Goal: Information Seeking & Learning: Learn about a topic

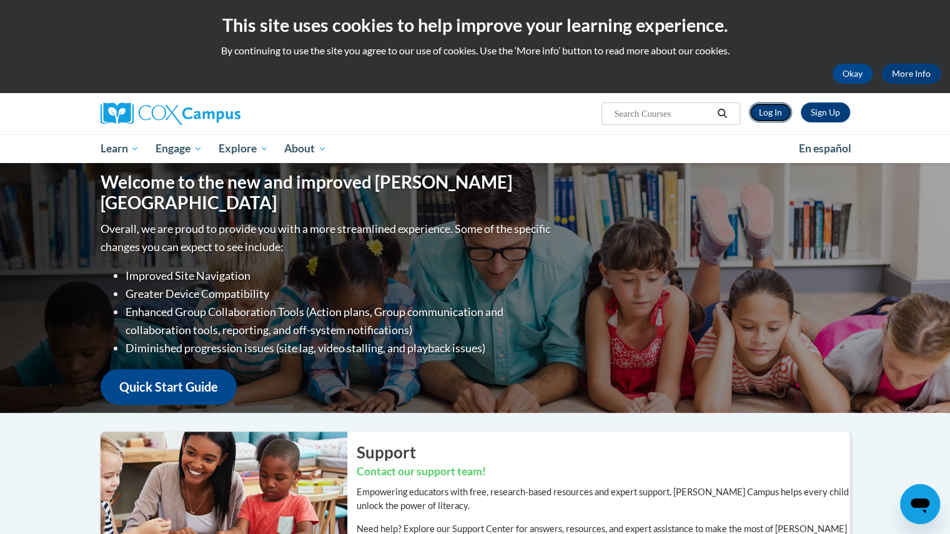
click at [757, 111] on link "Log In" at bounding box center [770, 112] width 43 height 20
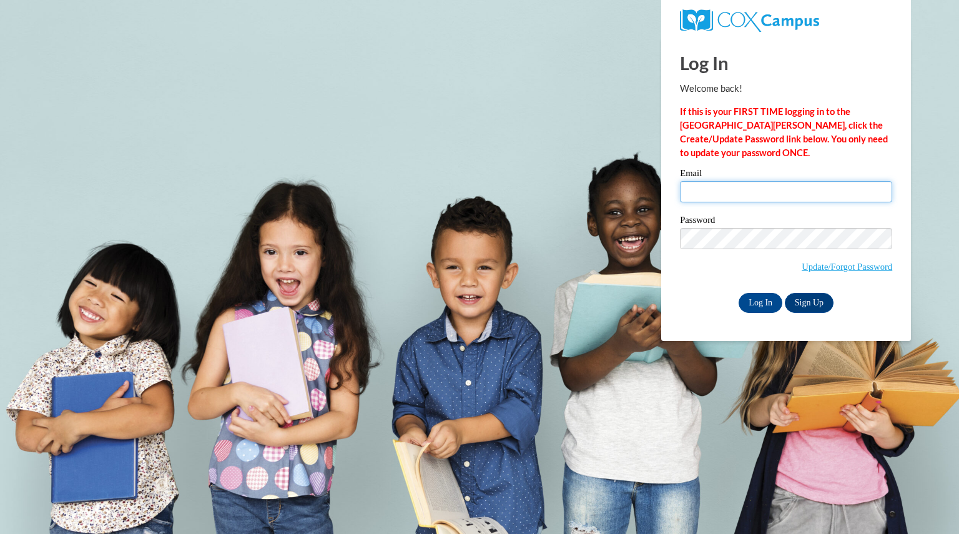
click at [709, 201] on input "Email" at bounding box center [786, 191] width 212 height 21
type input "garrettbrooke@aasd.k12.wi.us"
click at [783, 225] on label "Password" at bounding box center [786, 221] width 212 height 12
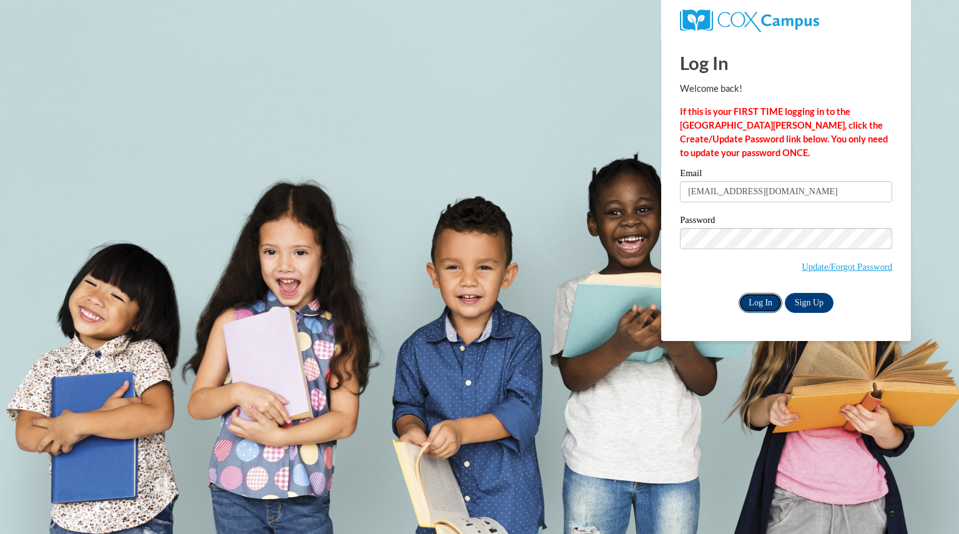
click at [760, 299] on input "Log In" at bounding box center [761, 303] width 44 height 20
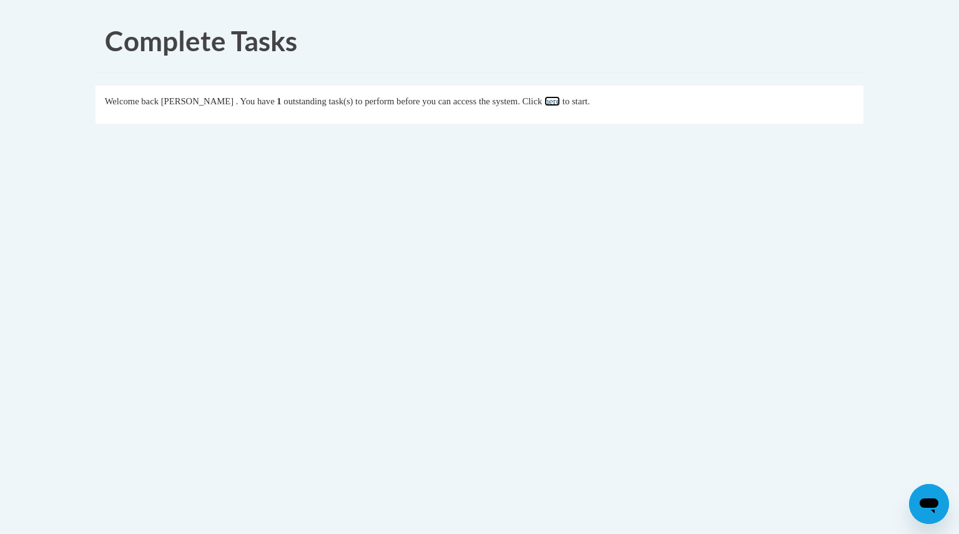
click at [560, 101] on link "here" at bounding box center [552, 101] width 16 height 10
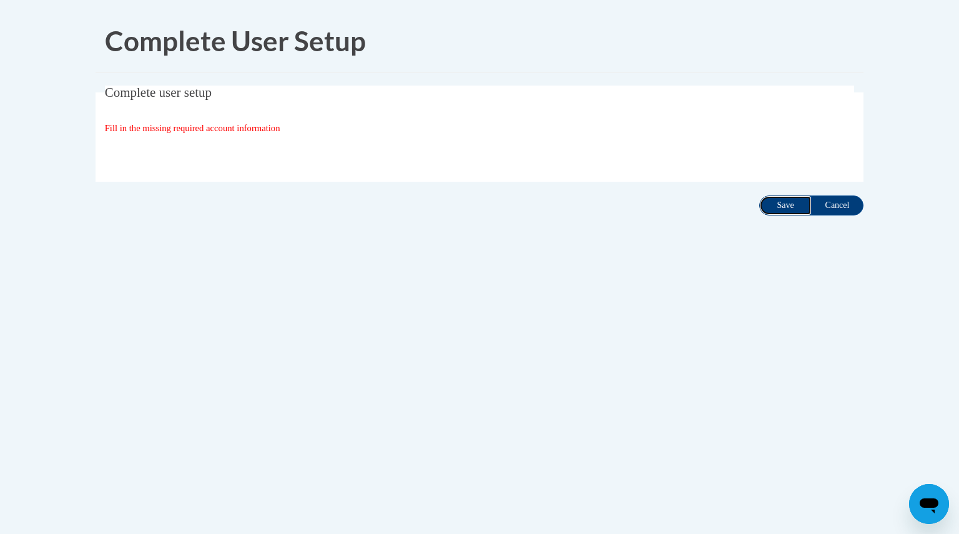
click at [773, 203] on input "Save" at bounding box center [785, 205] width 52 height 20
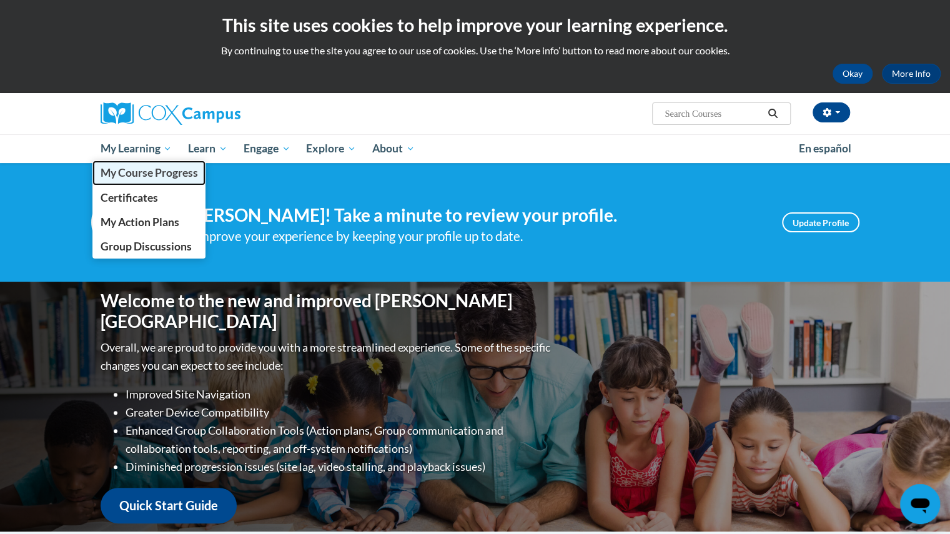
click at [162, 177] on span "My Course Progress" at bounding box center [148, 172] width 97 height 13
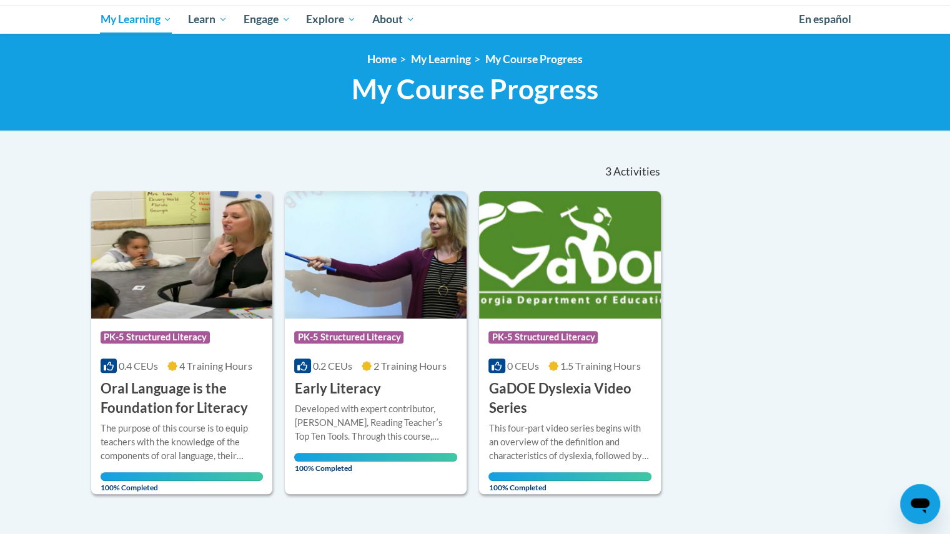
scroll to position [129, 0]
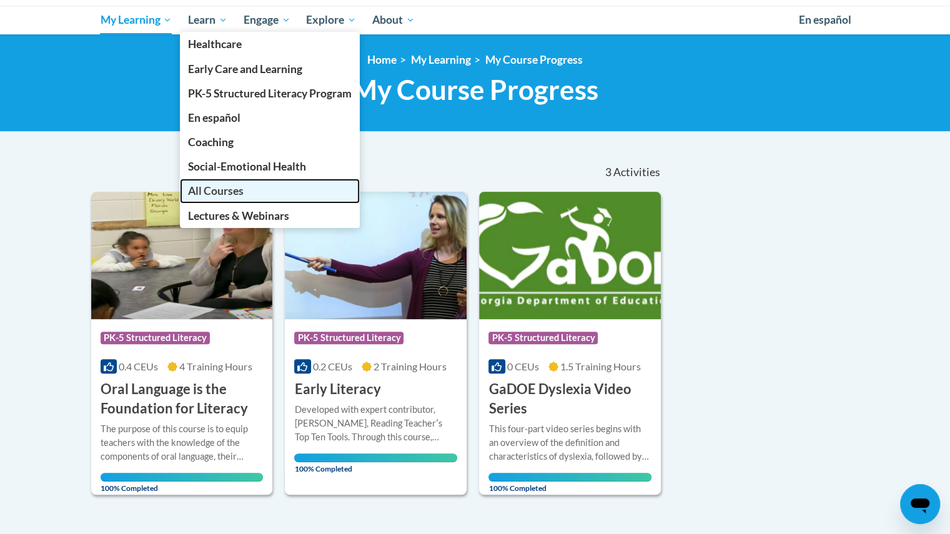
click at [263, 197] on link "All Courses" at bounding box center [270, 191] width 180 height 24
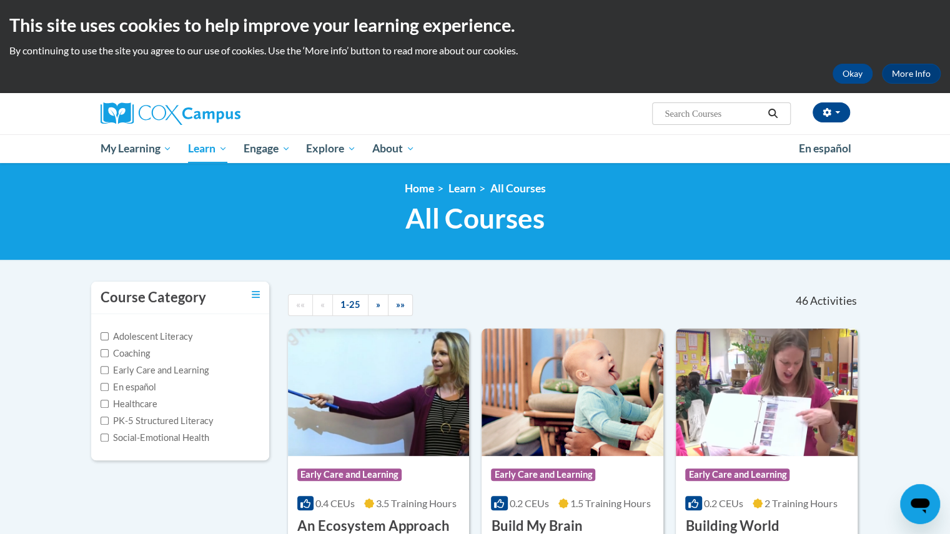
click at [729, 110] on input "Search..." at bounding box center [713, 113] width 100 height 15
type input "system"
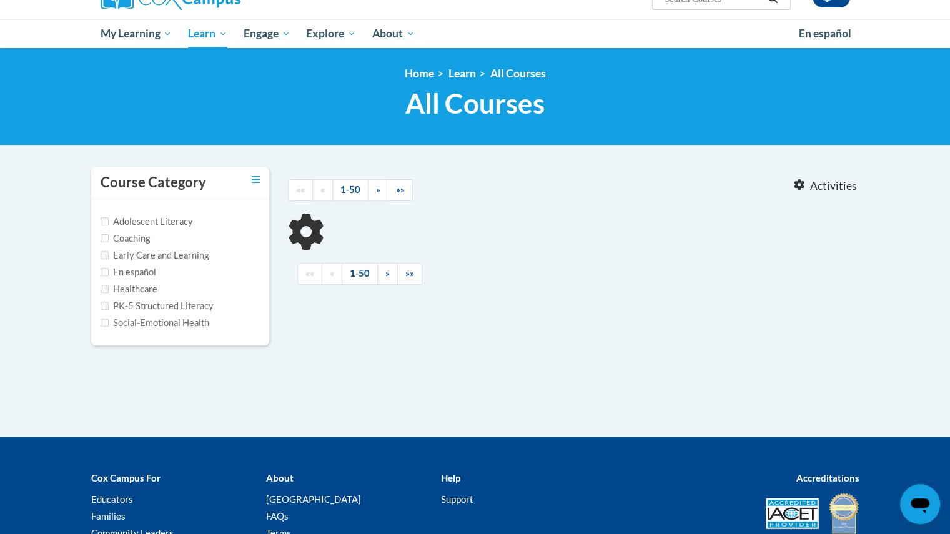
type input "system"
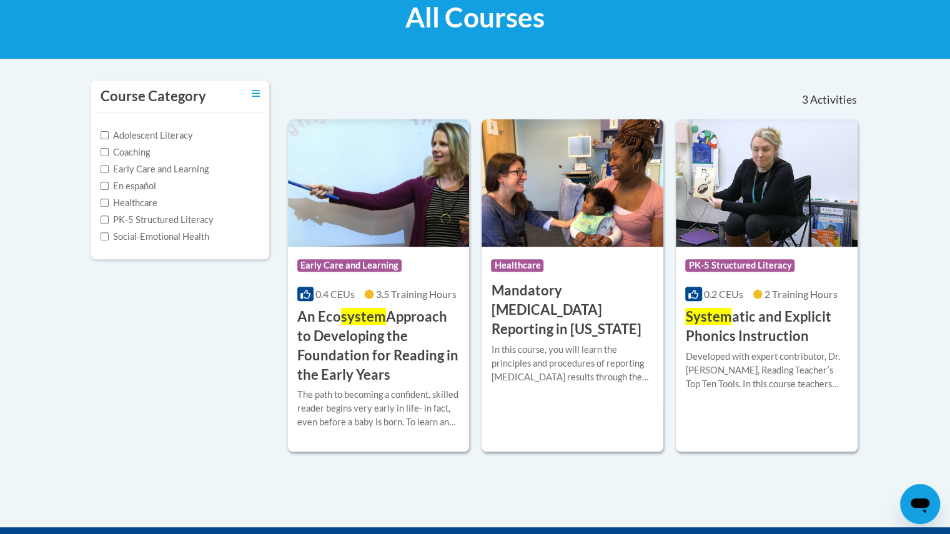
scroll to position [202, 0]
